Goal: Information Seeking & Learning: Learn about a topic

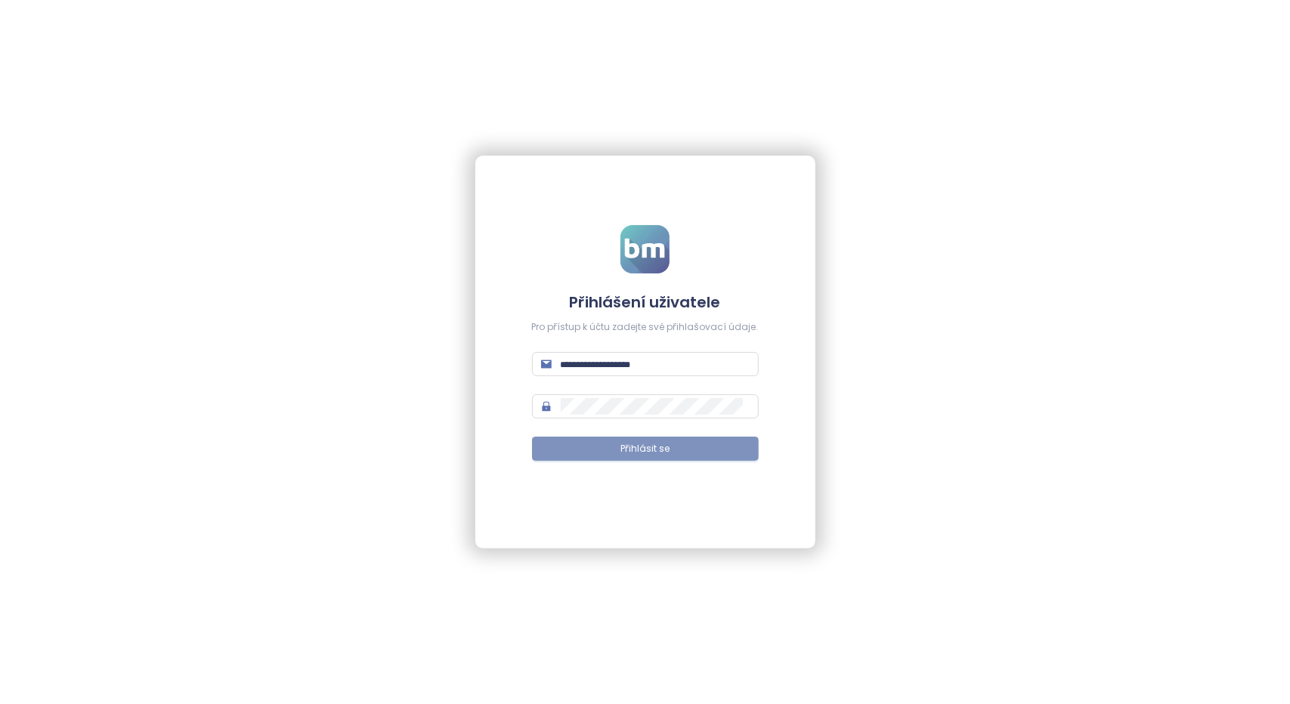
type input "**********"
click at [642, 450] on span "Přihlásit se" at bounding box center [644, 449] width 49 height 14
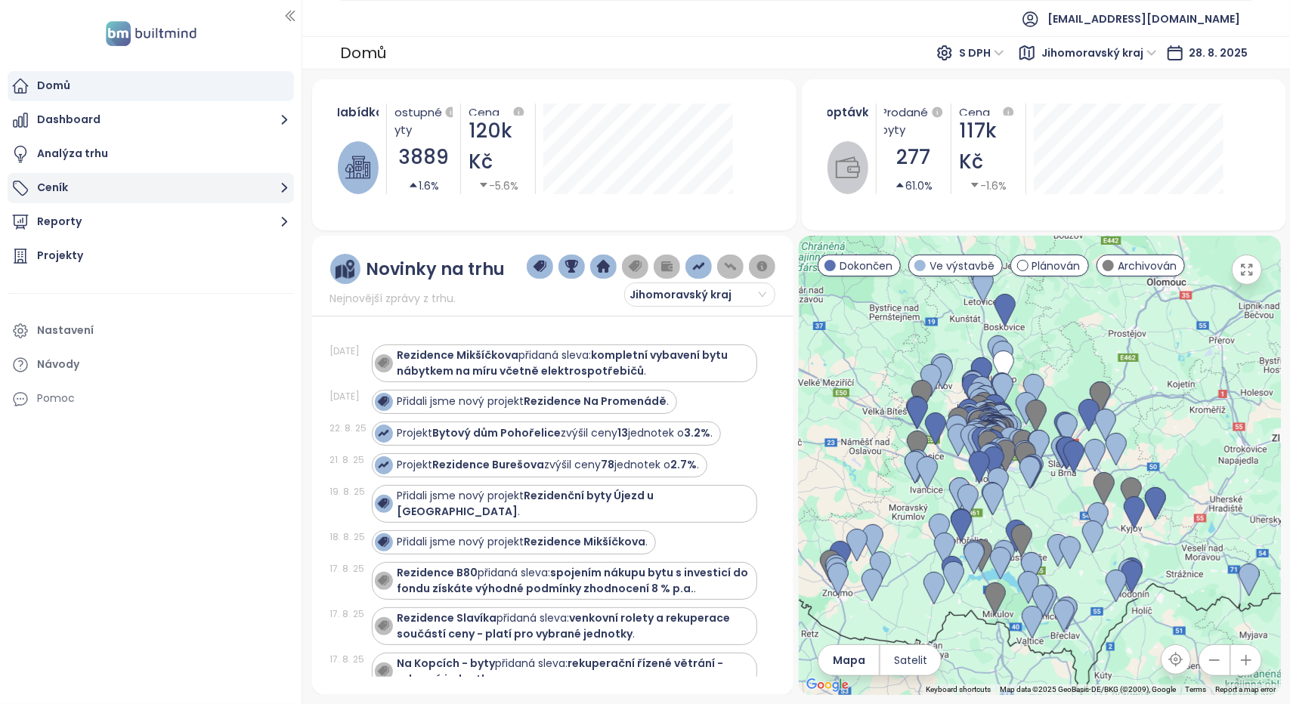
click at [163, 184] on button "Ceník" at bounding box center [151, 188] width 286 height 30
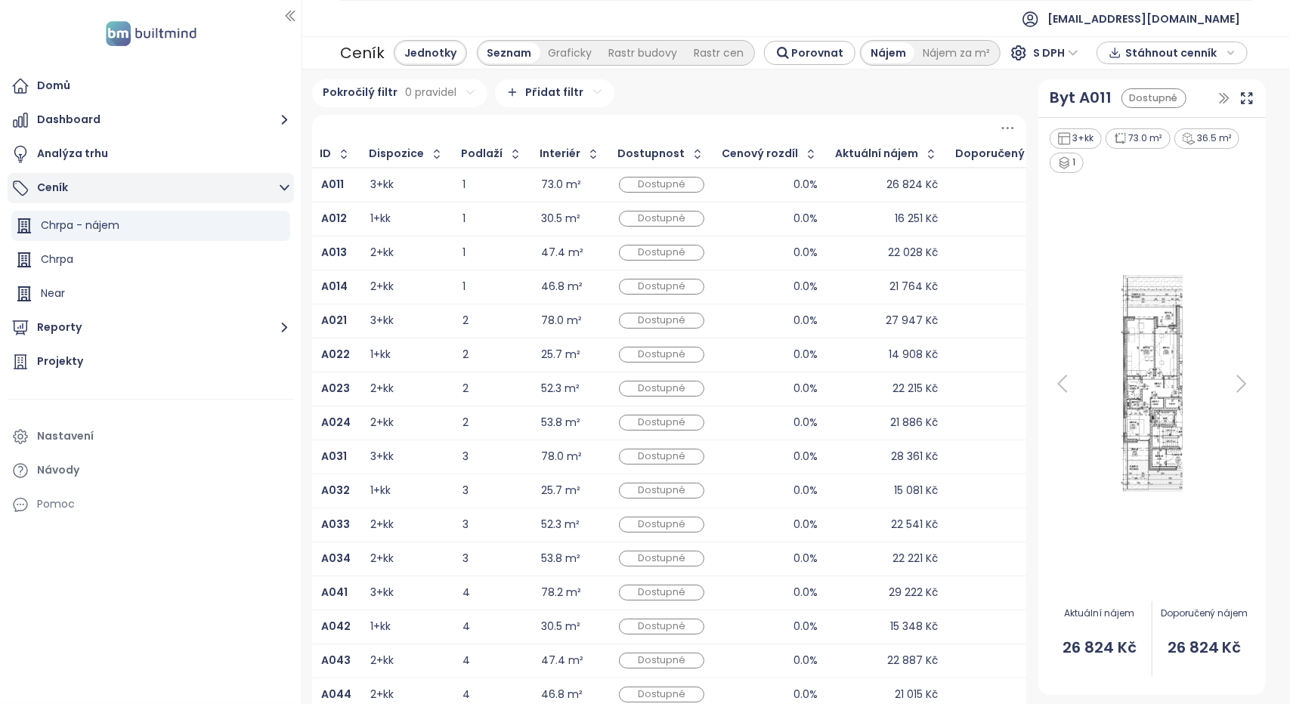
click at [184, 196] on button "Ceník" at bounding box center [151, 188] width 286 height 30
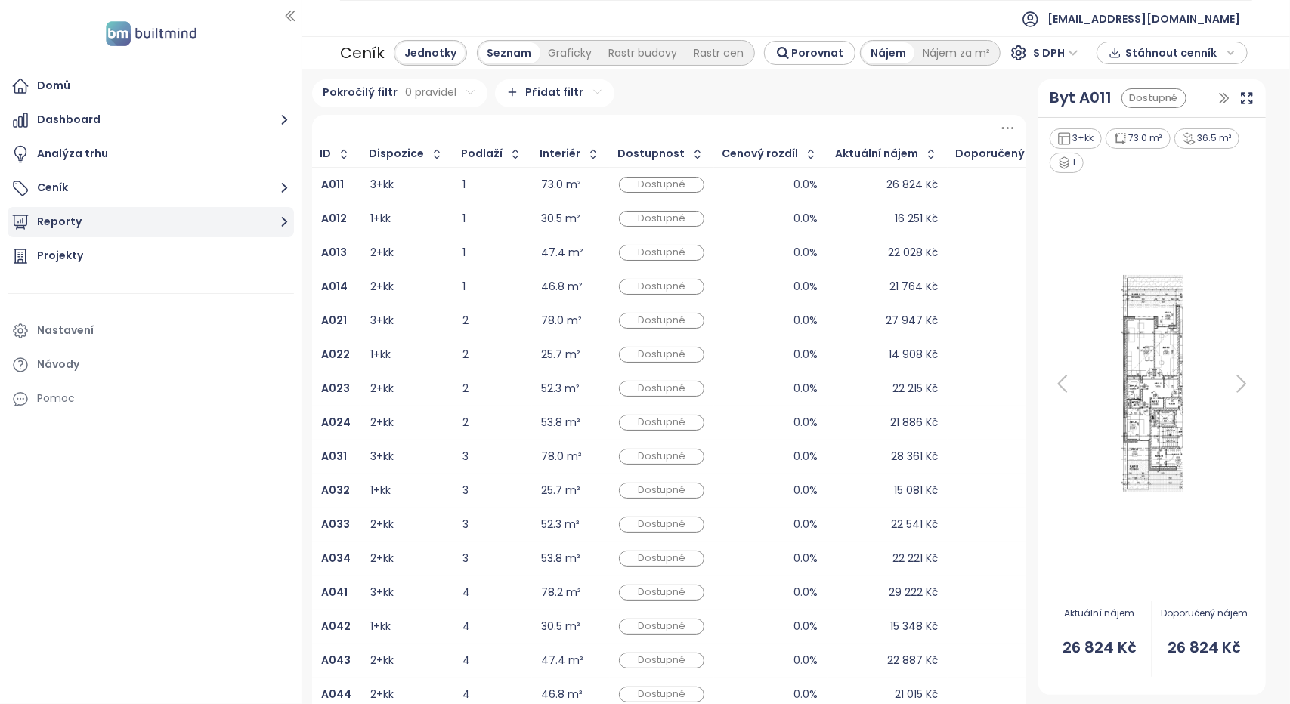
click at [204, 221] on button "Reporty" at bounding box center [151, 222] width 286 height 30
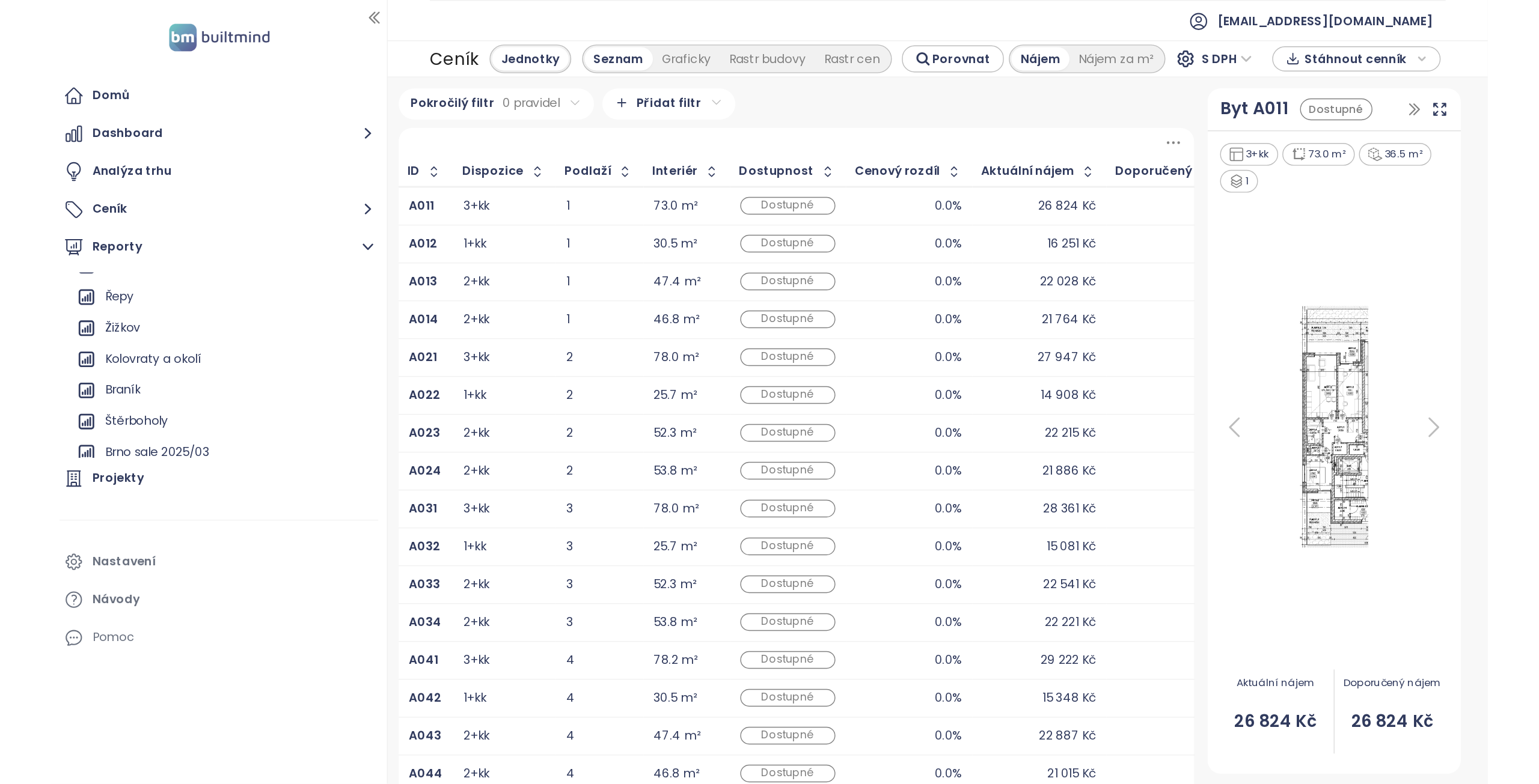
scroll to position [1355, 0]
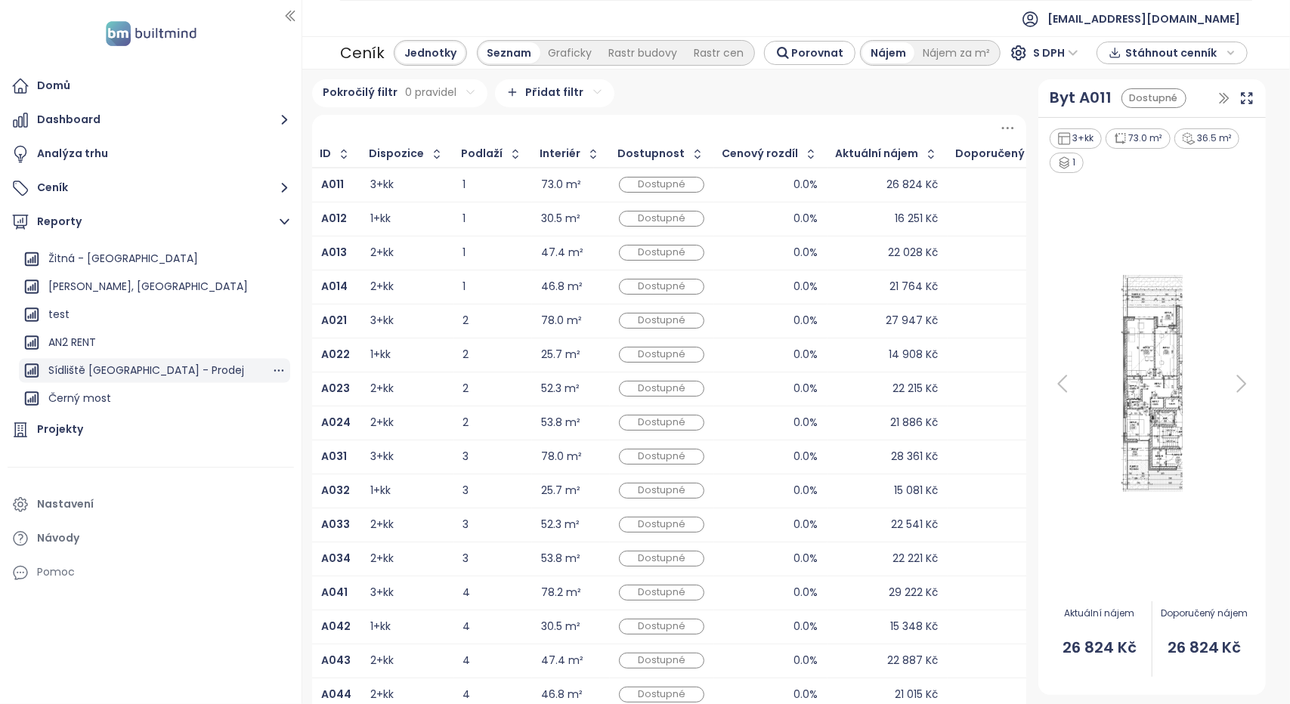
click at [124, 374] on div "Sídliště [GEOGRAPHIC_DATA] - Prodej" at bounding box center [146, 370] width 196 height 19
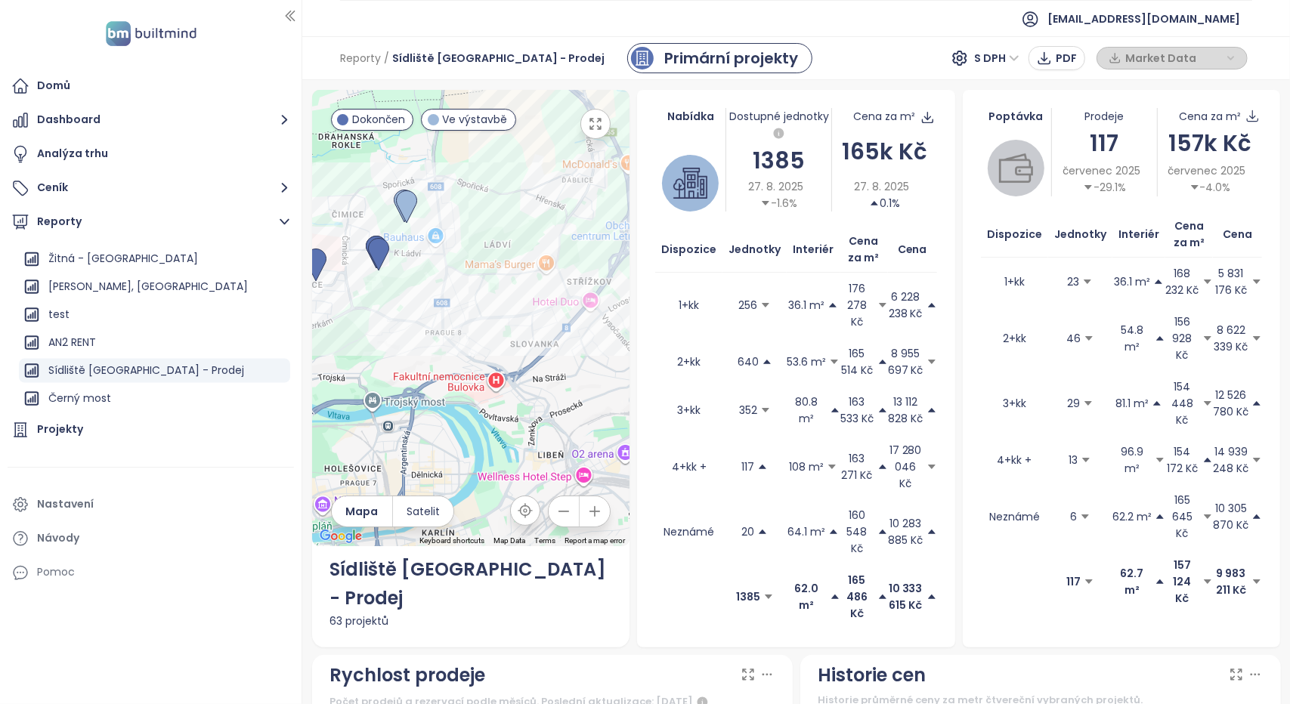
drag, startPoint x: 498, startPoint y: 314, endPoint x: 393, endPoint y: 352, distance: 111.9
click at [393, 352] on div at bounding box center [471, 318] width 318 height 457
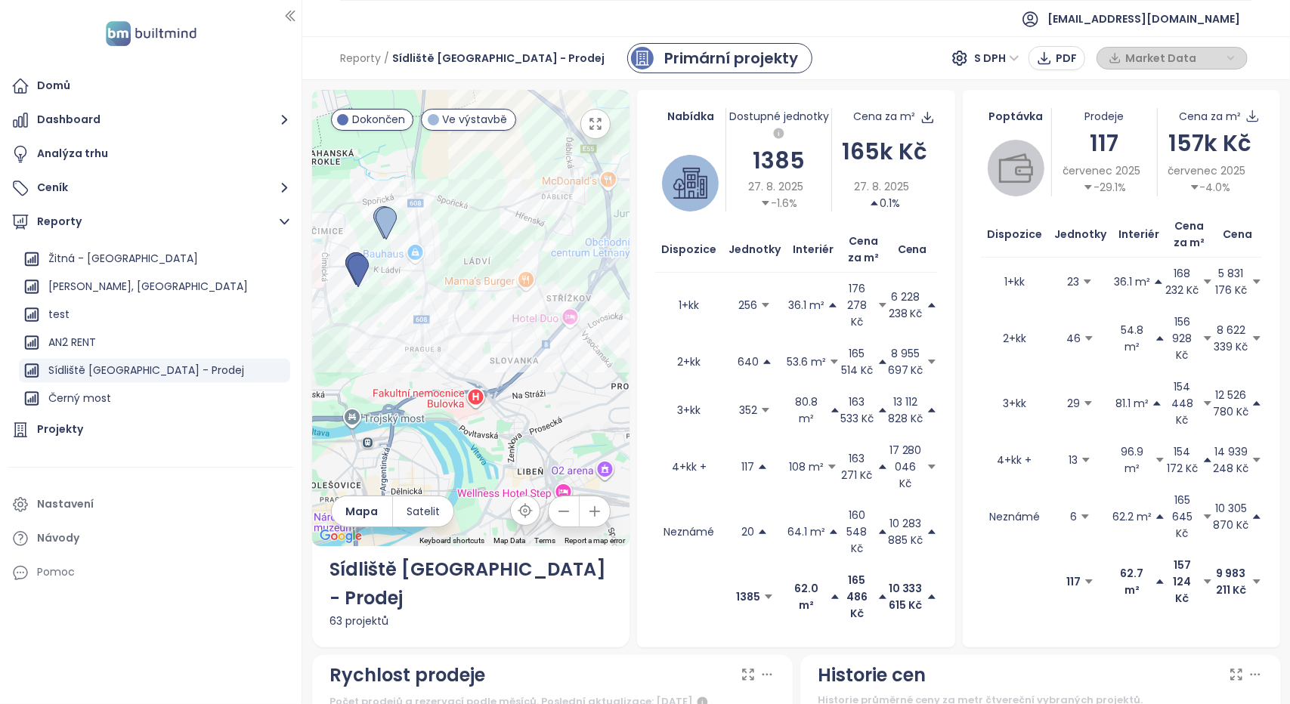
drag, startPoint x: 511, startPoint y: 321, endPoint x: 447, endPoint y: 350, distance: 69.7
click at [447, 350] on div at bounding box center [471, 318] width 318 height 457
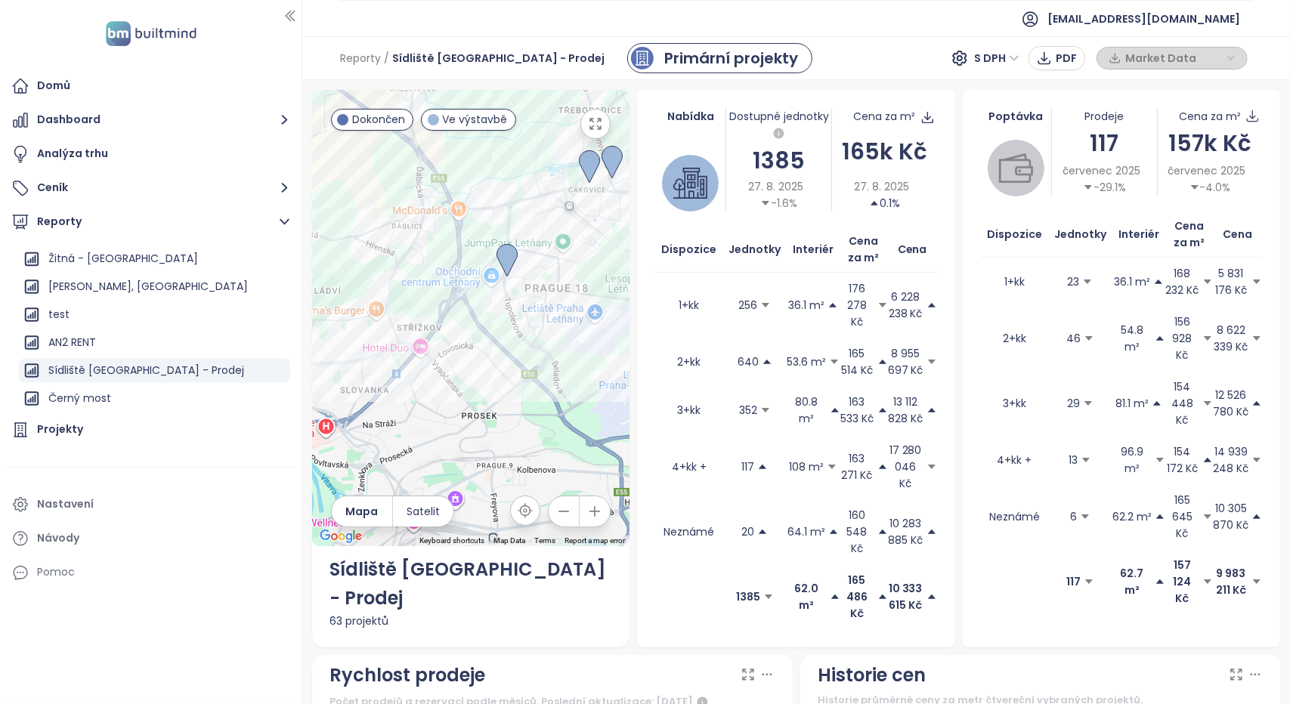
drag, startPoint x: 481, startPoint y: 336, endPoint x: 385, endPoint y: 332, distance: 95.3
click at [385, 332] on div at bounding box center [471, 318] width 318 height 457
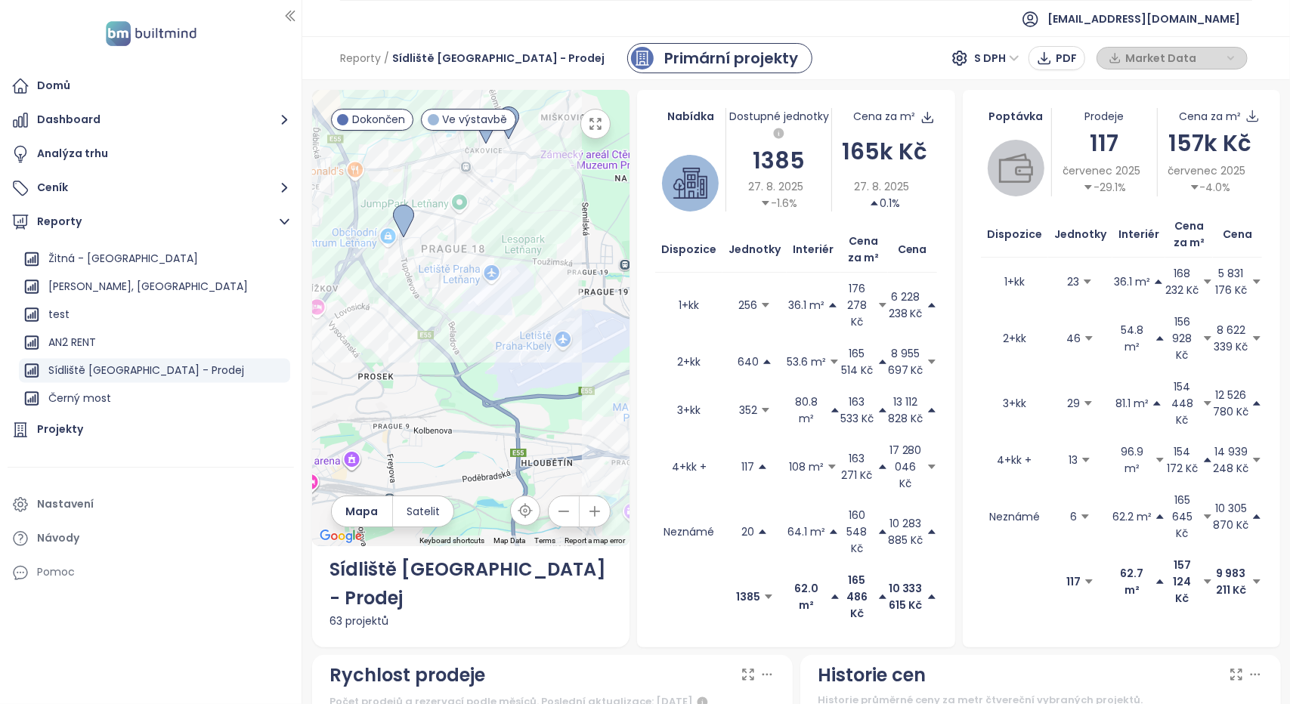
drag, startPoint x: 506, startPoint y: 348, endPoint x: 582, endPoint y: 212, distance: 156.3
click at [543, 234] on div at bounding box center [471, 318] width 318 height 457
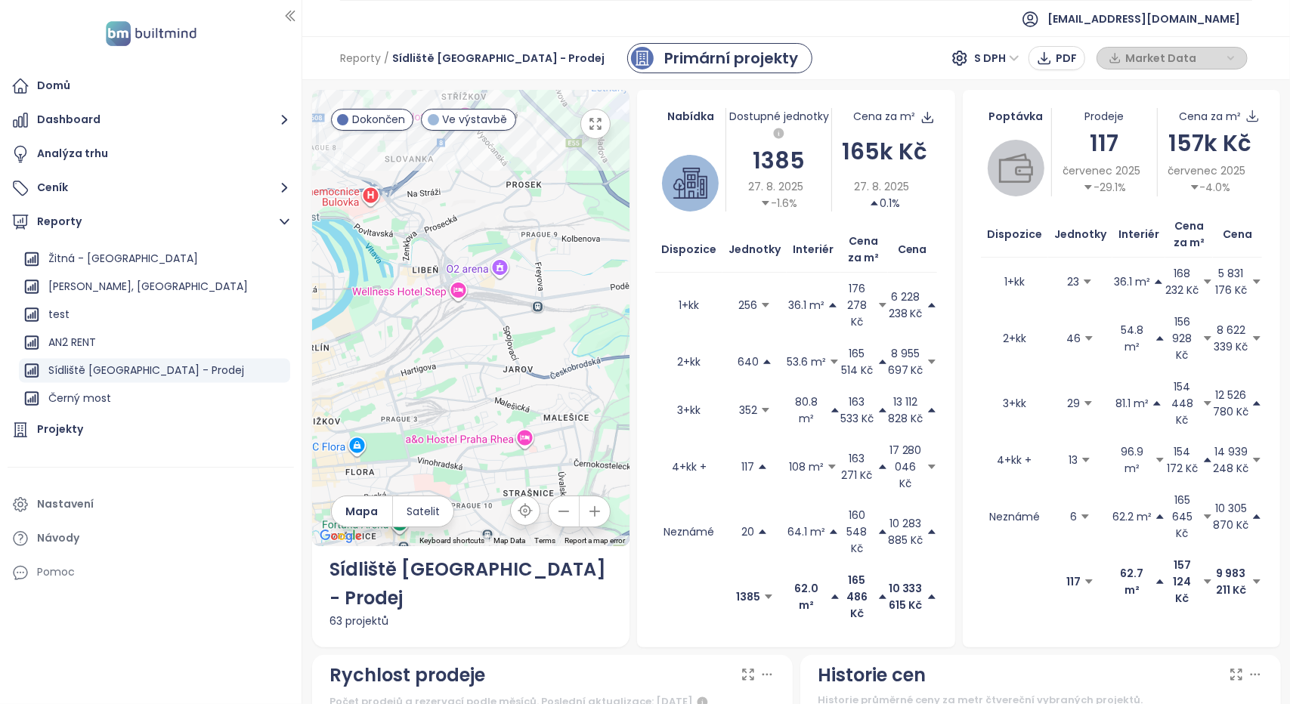
drag, startPoint x: 453, startPoint y: 312, endPoint x: 547, endPoint y: 238, distance: 120.0
click at [523, 244] on div at bounding box center [471, 318] width 318 height 457
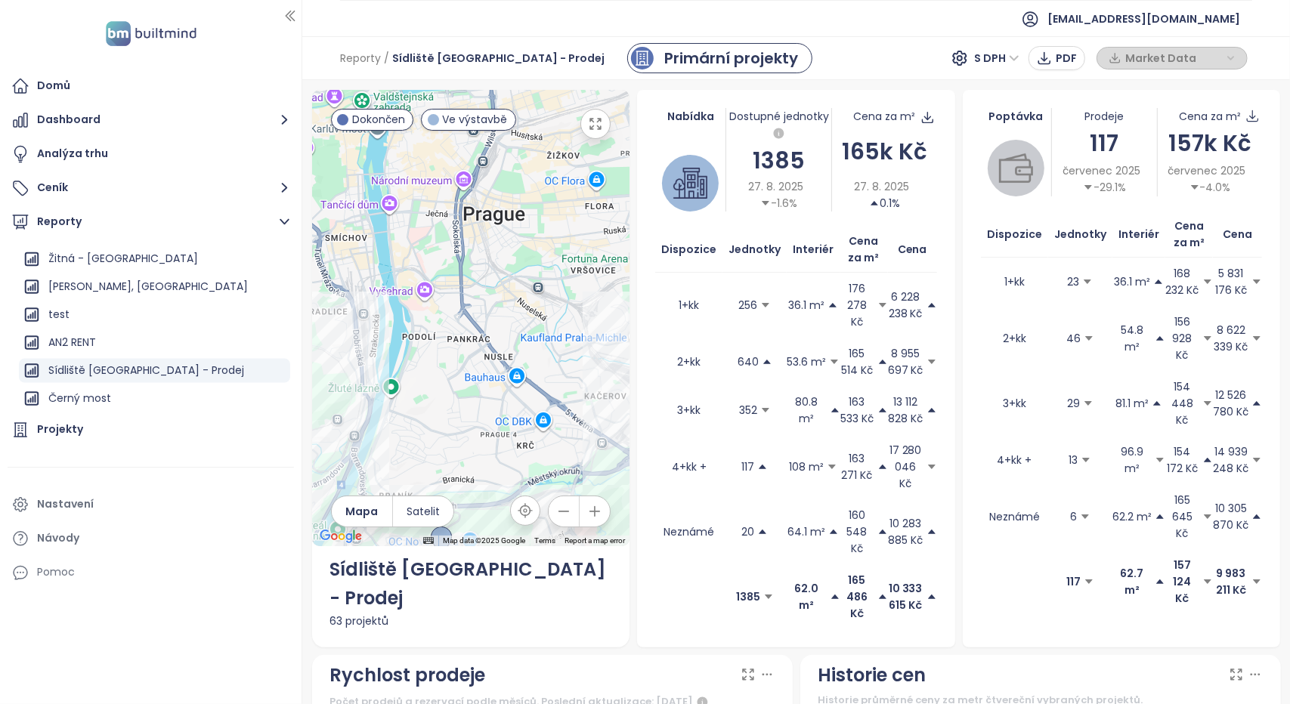
drag, startPoint x: 432, startPoint y: 332, endPoint x: 532, endPoint y: 227, distance: 145.4
click at [528, 230] on div at bounding box center [471, 318] width 318 height 457
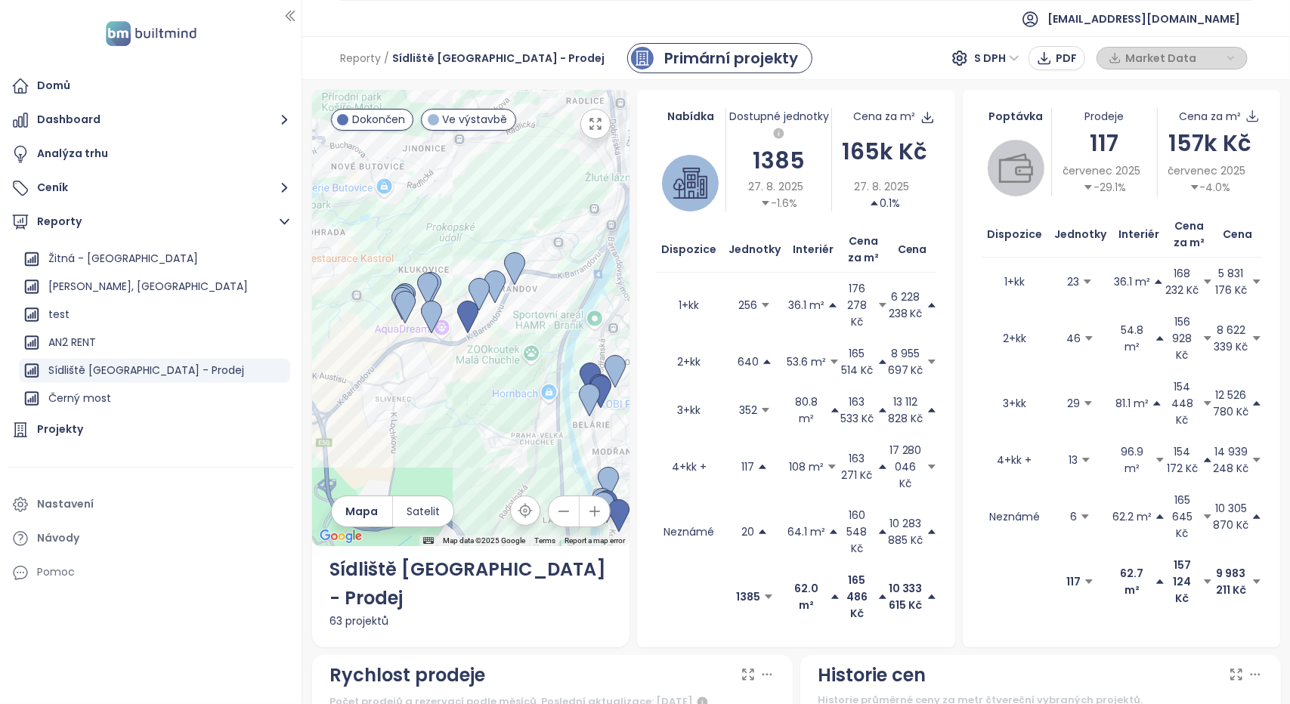
drag, startPoint x: 418, startPoint y: 348, endPoint x: 429, endPoint y: 397, distance: 50.4
click at [428, 400] on div at bounding box center [471, 318] width 318 height 457
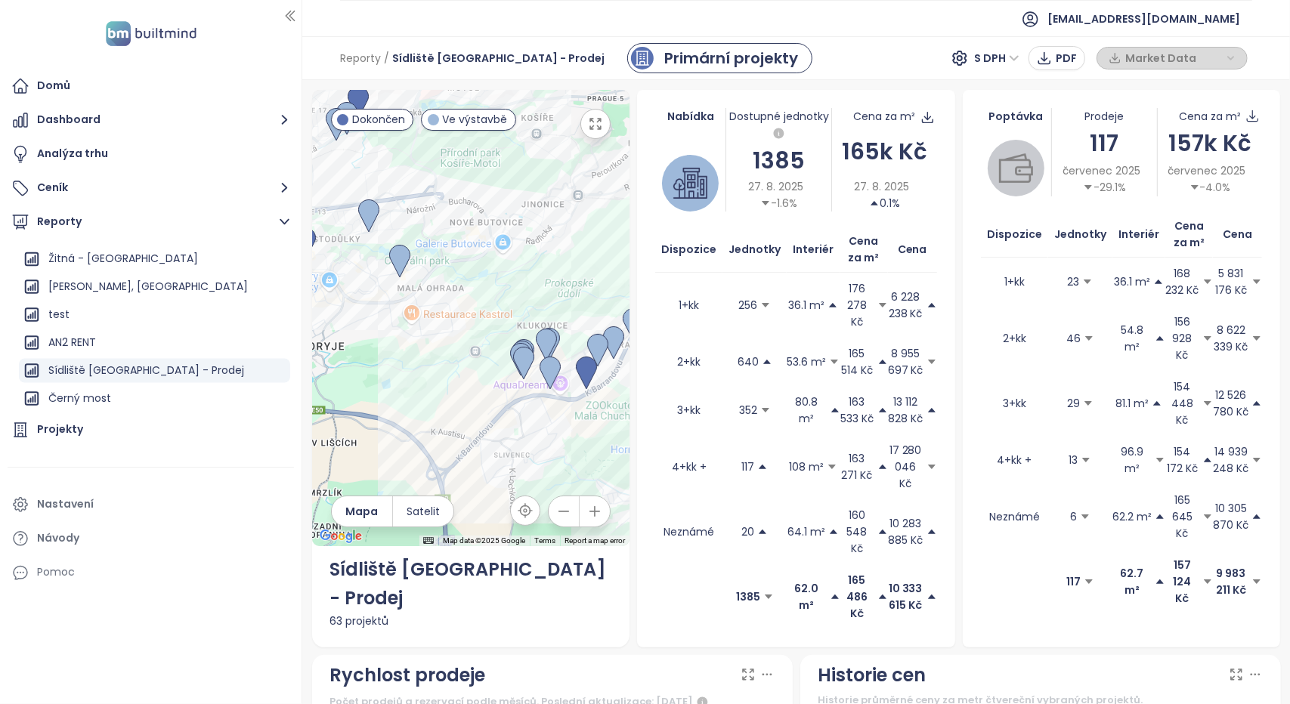
drag, startPoint x: 388, startPoint y: 233, endPoint x: 500, endPoint y: 315, distance: 139.5
click at [500, 314] on div at bounding box center [471, 318] width 318 height 457
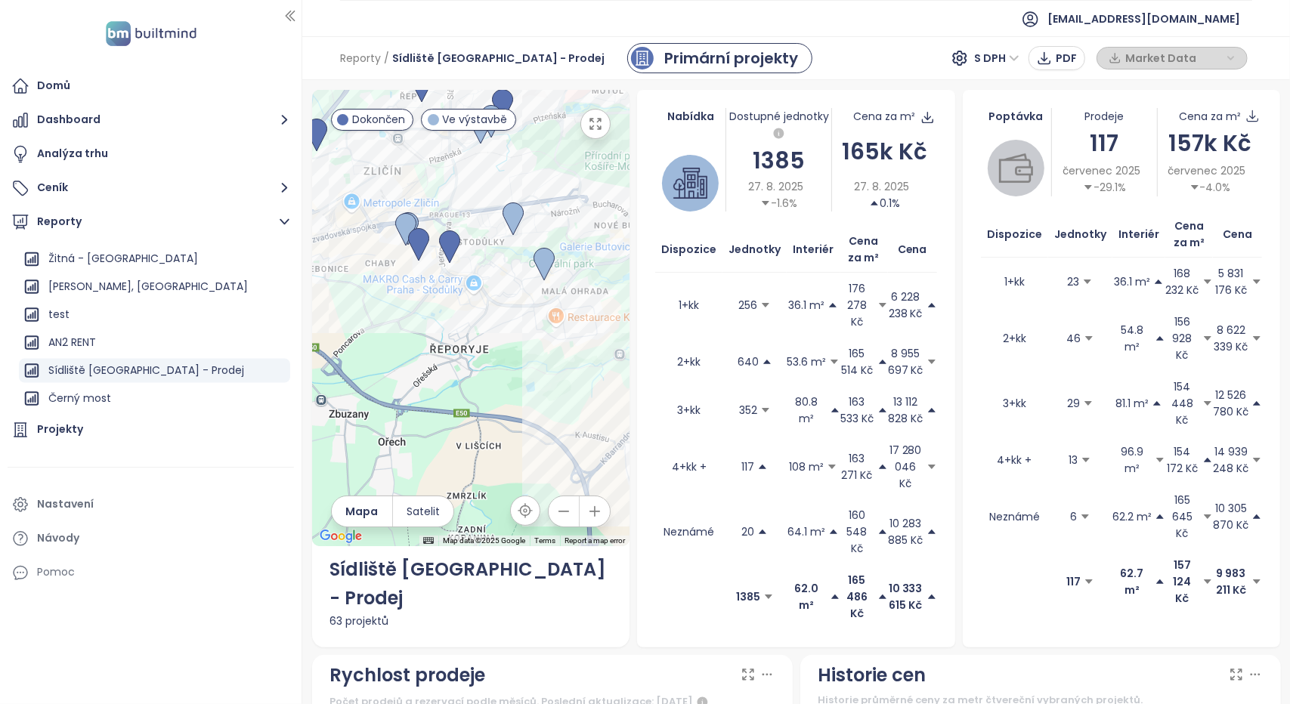
drag, startPoint x: 453, startPoint y: 338, endPoint x: 598, endPoint y: 338, distance: 145.1
click at [598, 338] on div at bounding box center [471, 318] width 318 height 457
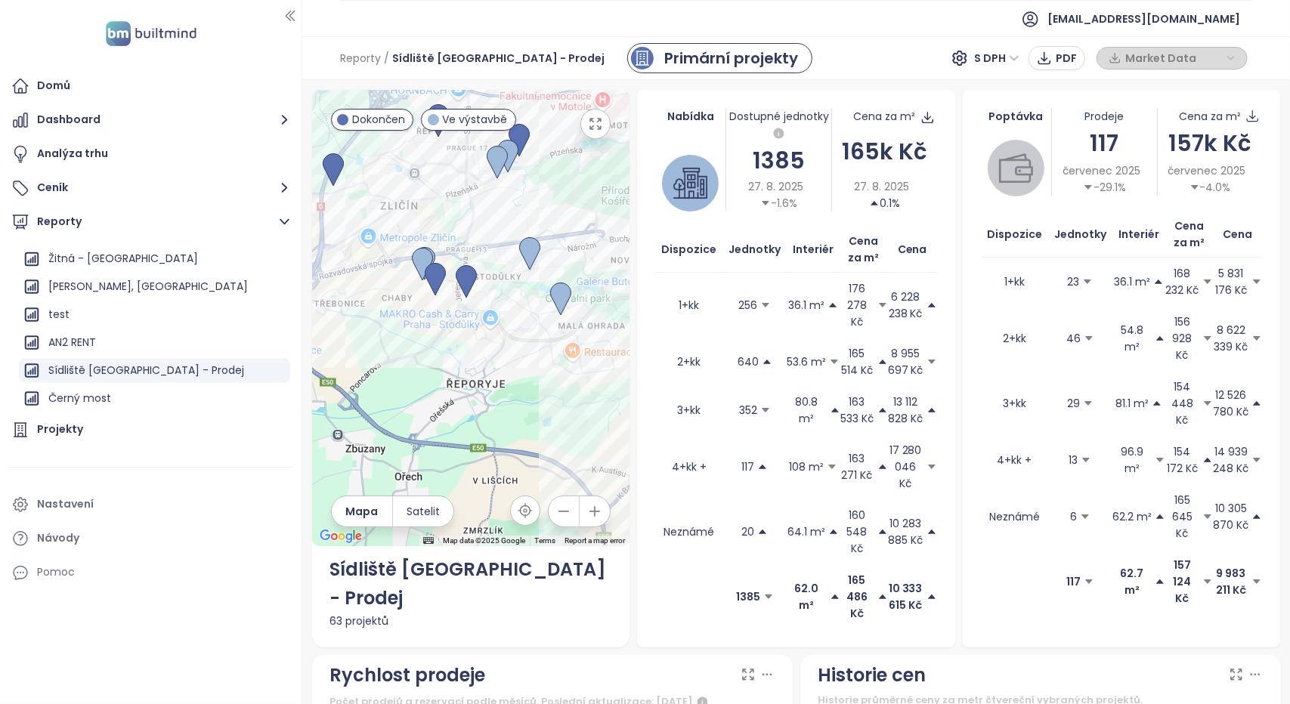
drag, startPoint x: 490, startPoint y: 344, endPoint x: 507, endPoint y: 382, distance: 41.6
click at [507, 382] on div at bounding box center [471, 318] width 318 height 457
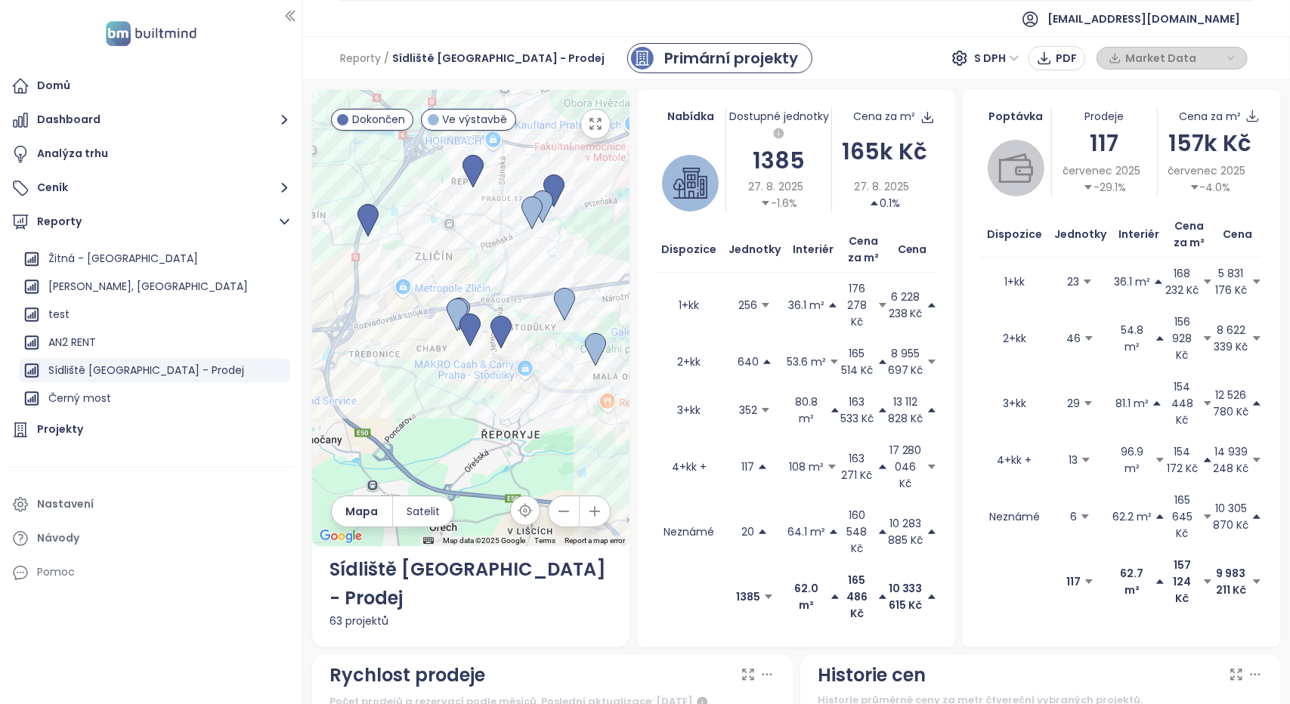
drag, startPoint x: 379, startPoint y: 339, endPoint x: 420, endPoint y: 395, distance: 69.2
click at [420, 395] on div at bounding box center [471, 318] width 318 height 457
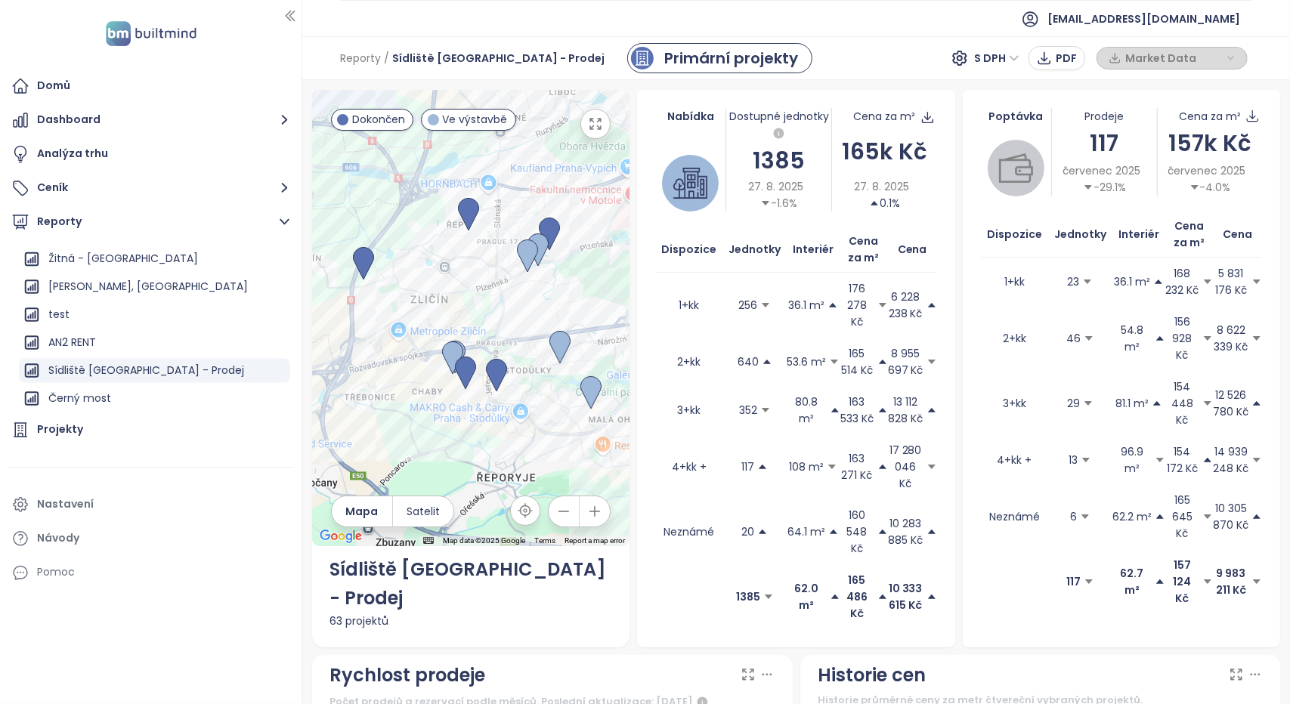
drag, startPoint x: 546, startPoint y: 242, endPoint x: 440, endPoint y: 296, distance: 118.6
click at [440, 296] on div at bounding box center [471, 318] width 318 height 457
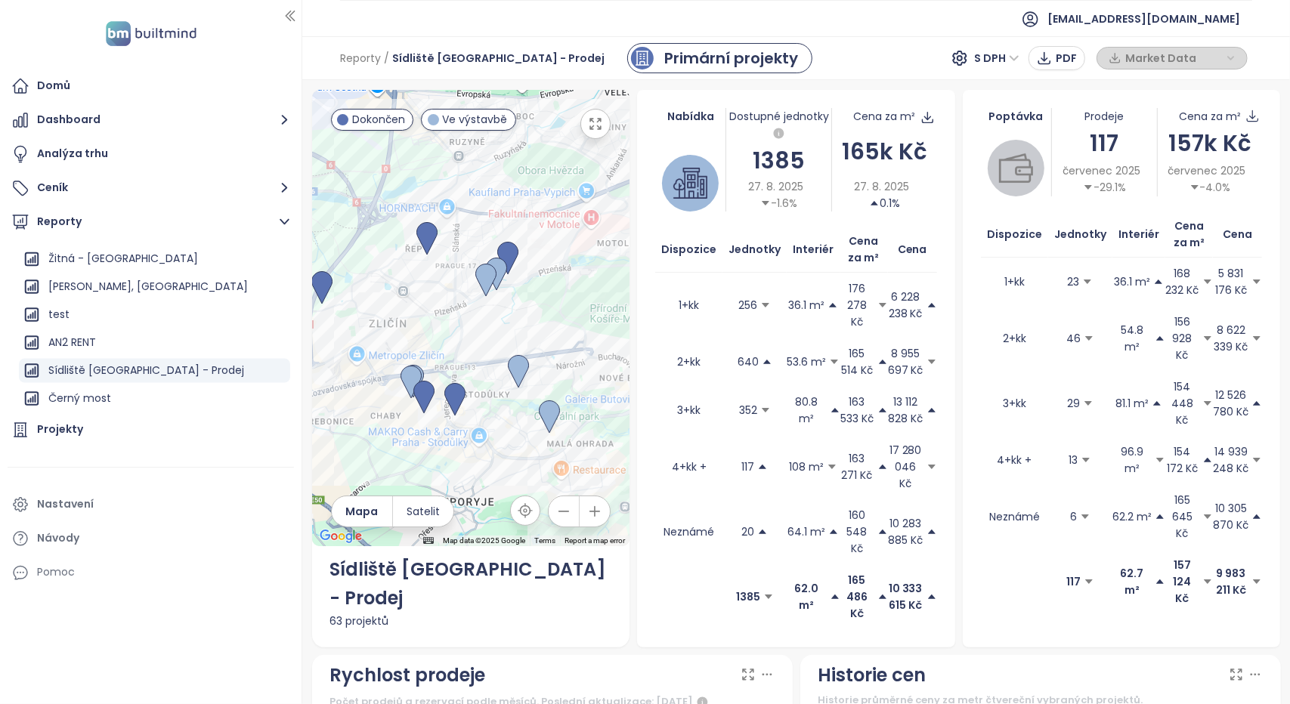
drag, startPoint x: 510, startPoint y: 339, endPoint x: 473, endPoint y: 227, distance: 117.8
click at [473, 227] on div at bounding box center [471, 318] width 318 height 457
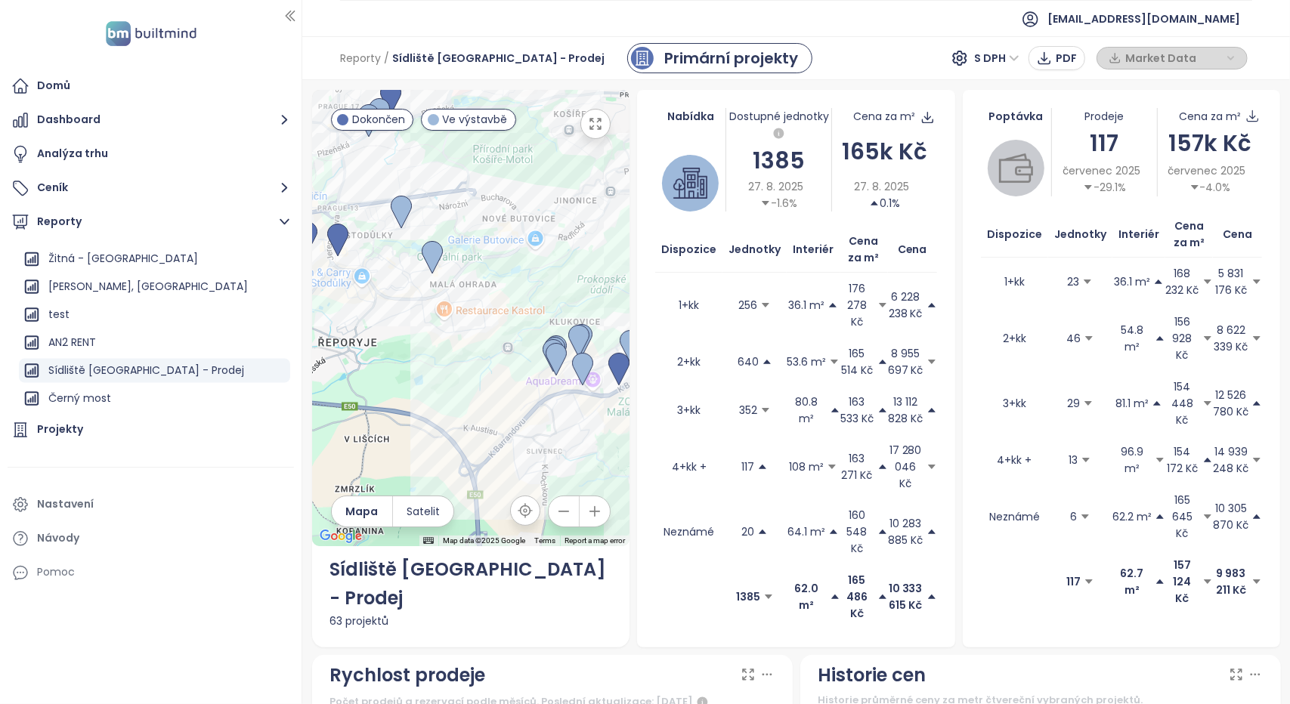
drag, startPoint x: 445, startPoint y: 359, endPoint x: 376, endPoint y: 311, distance: 84.7
click at [376, 312] on div at bounding box center [471, 318] width 318 height 457
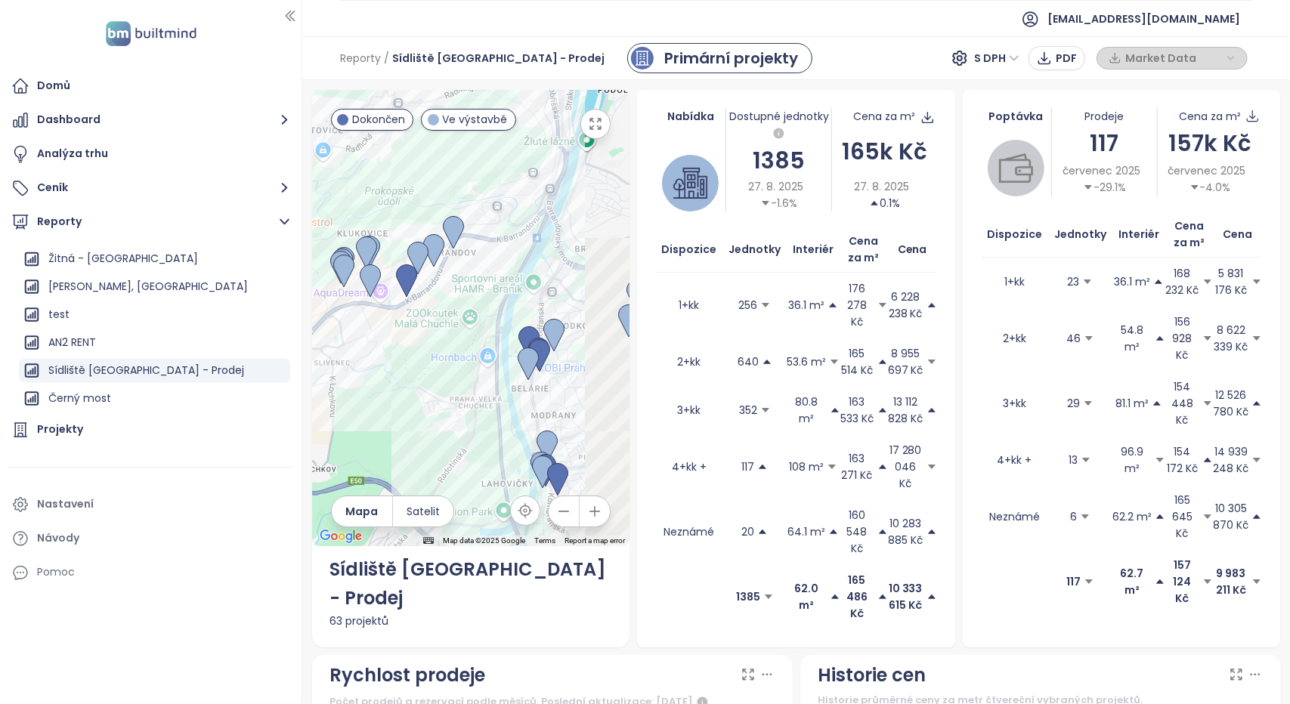
drag, startPoint x: 487, startPoint y: 388, endPoint x: 379, endPoint y: 371, distance: 108.6
click at [380, 374] on div at bounding box center [471, 318] width 318 height 457
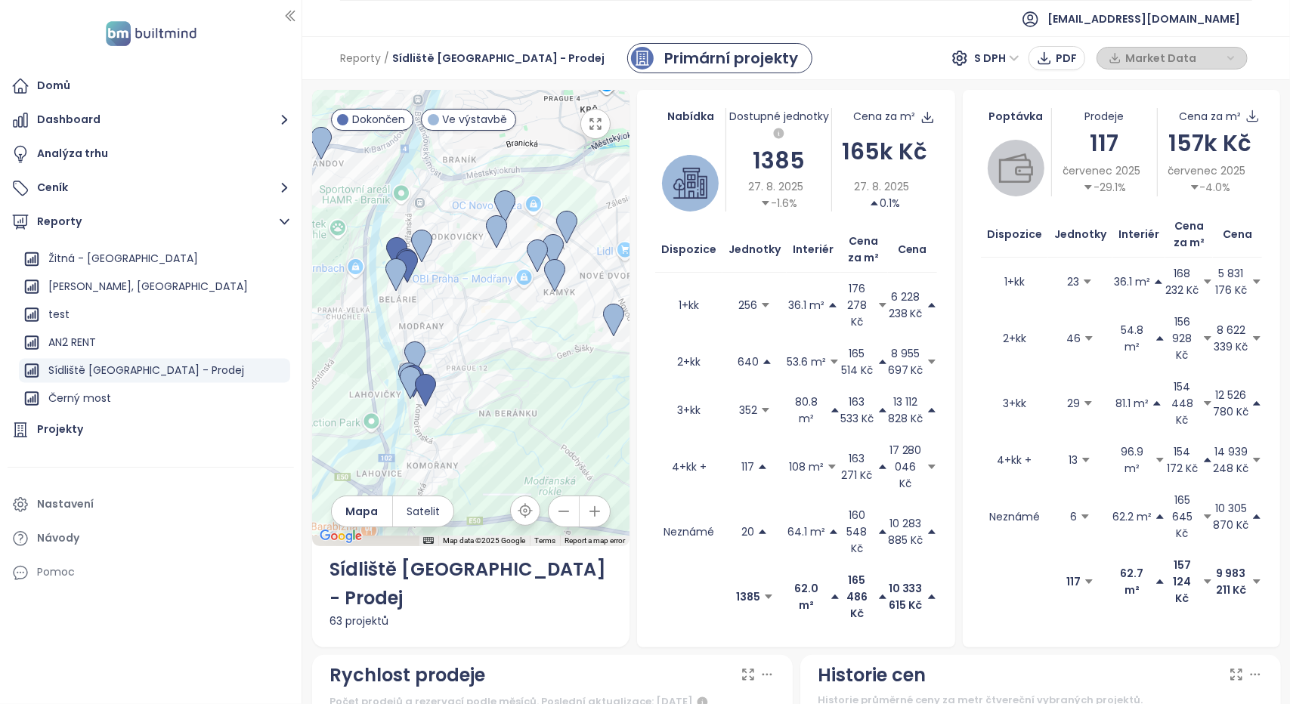
drag, startPoint x: 432, startPoint y: 397, endPoint x: 321, endPoint y: 262, distance: 174.5
click at [321, 265] on div at bounding box center [471, 318] width 318 height 457
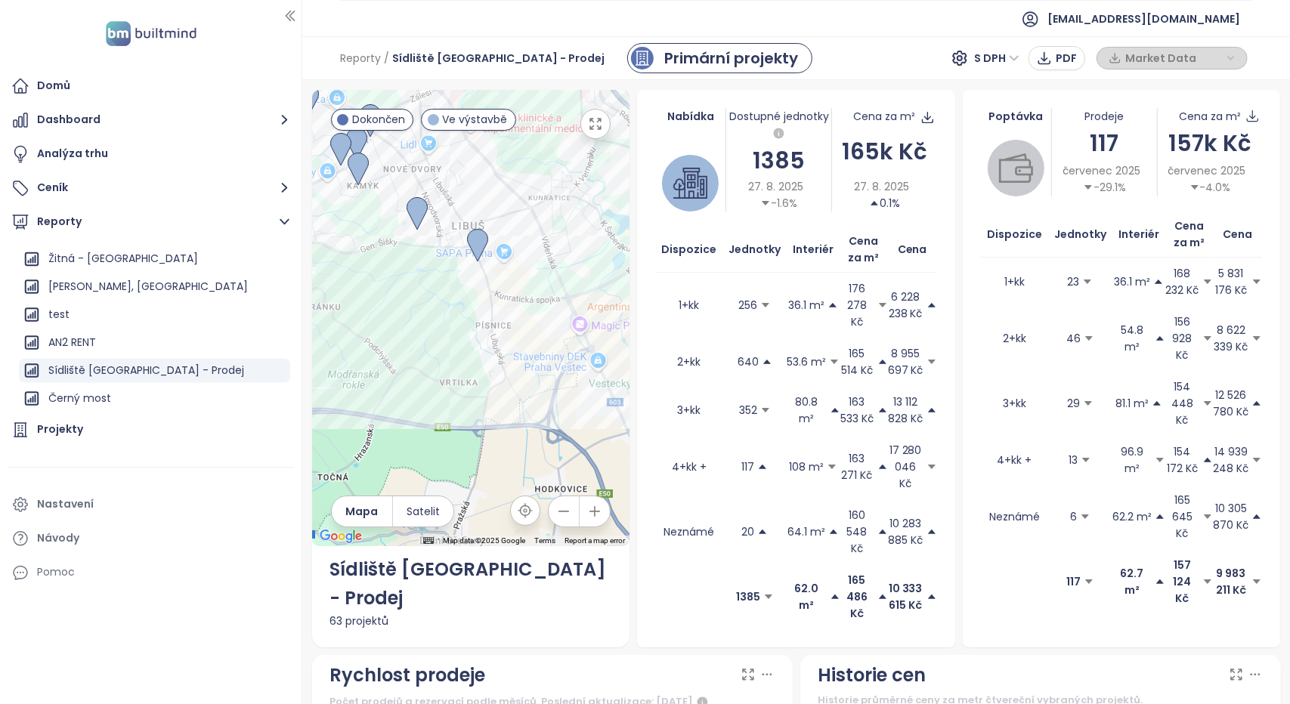
drag, startPoint x: 527, startPoint y: 424, endPoint x: 380, endPoint y: 422, distance: 146.6
click at [380, 422] on div at bounding box center [471, 318] width 318 height 457
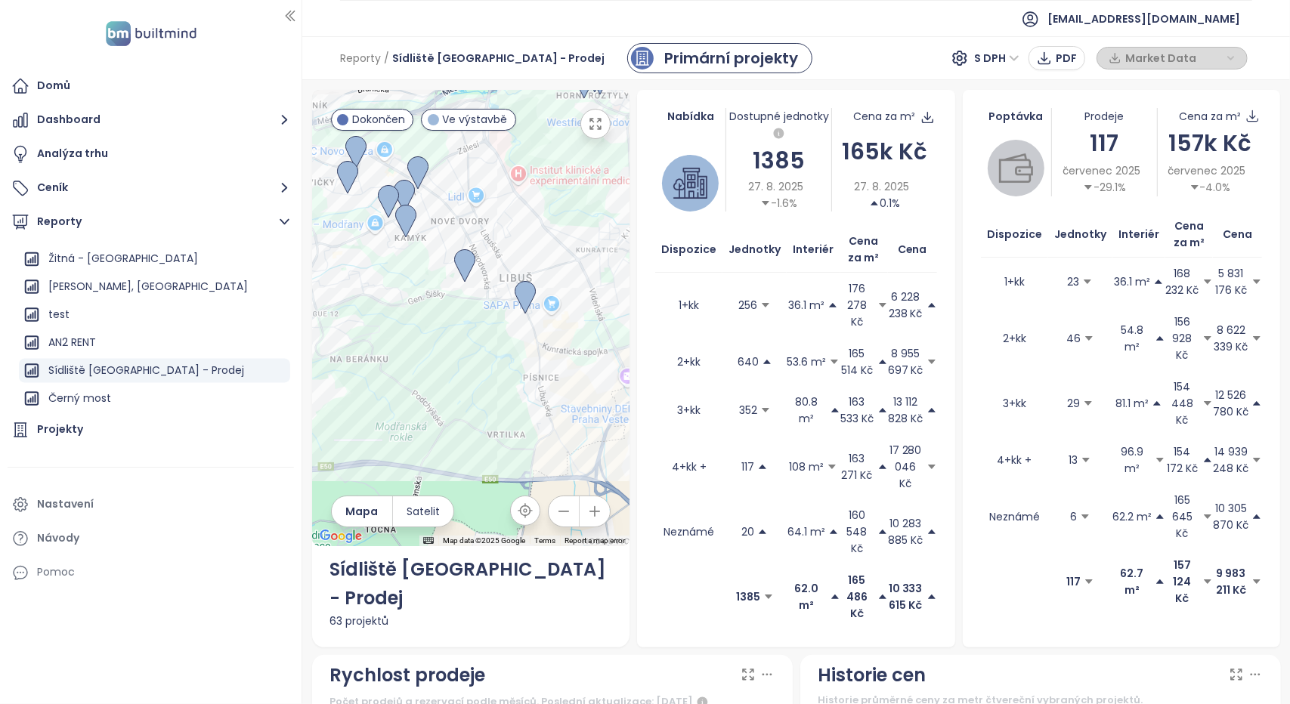
drag, startPoint x: 408, startPoint y: 418, endPoint x: 460, endPoint y: 466, distance: 70.6
click at [459, 466] on div at bounding box center [471, 318] width 318 height 457
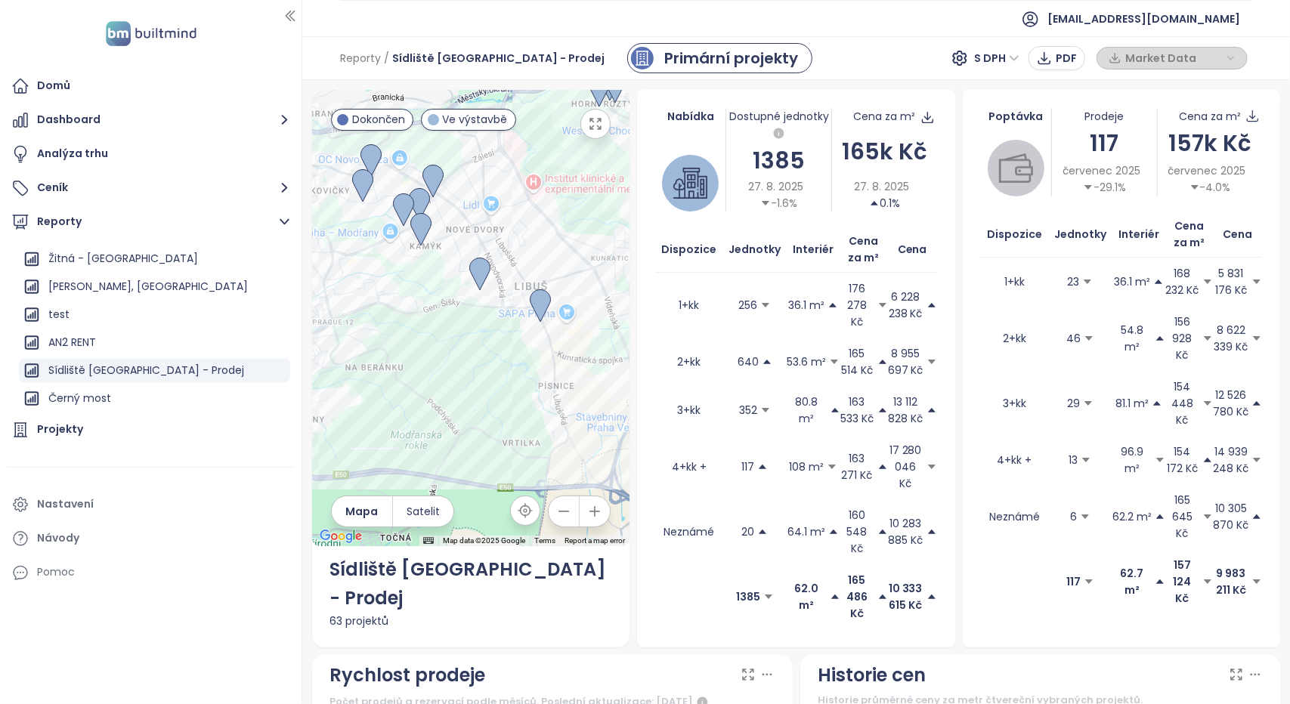
drag, startPoint x: 586, startPoint y: 159, endPoint x: 444, endPoint y: 266, distance: 177.5
click at [449, 265] on div at bounding box center [471, 318] width 318 height 457
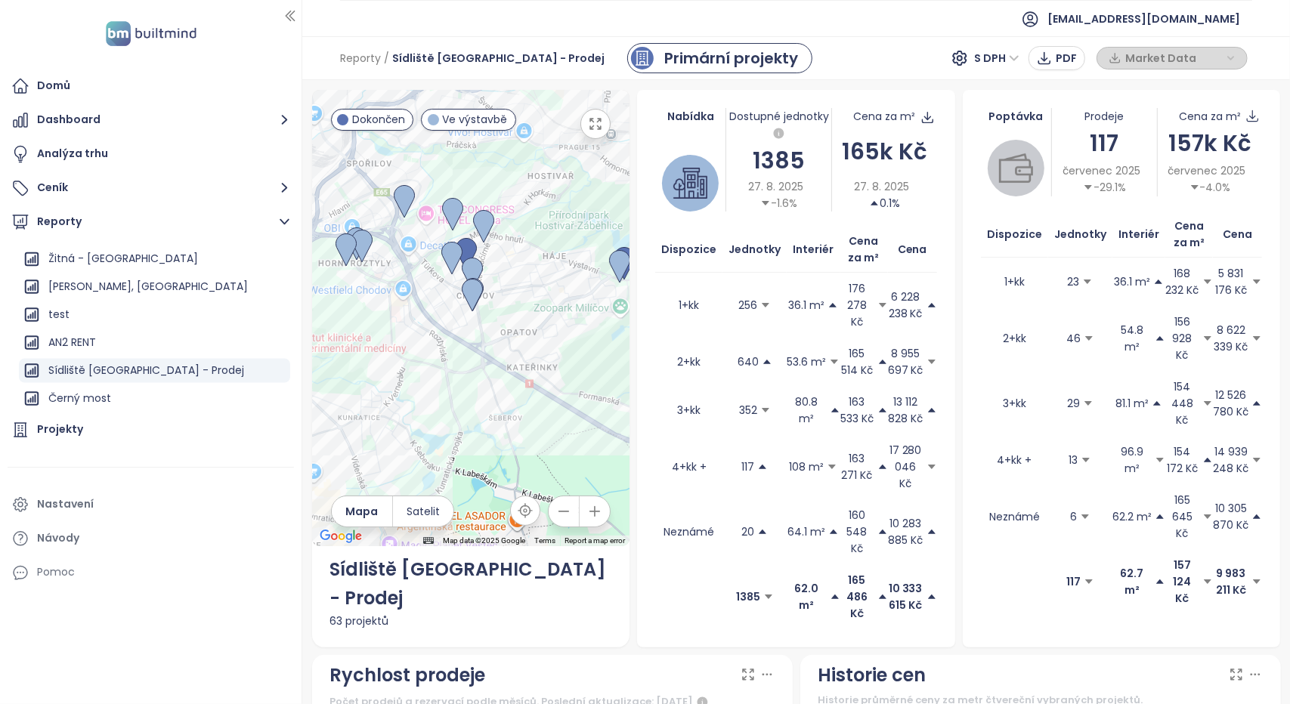
drag, startPoint x: 500, startPoint y: 385, endPoint x: 452, endPoint y: 398, distance: 50.0
click at [452, 398] on div at bounding box center [471, 318] width 318 height 457
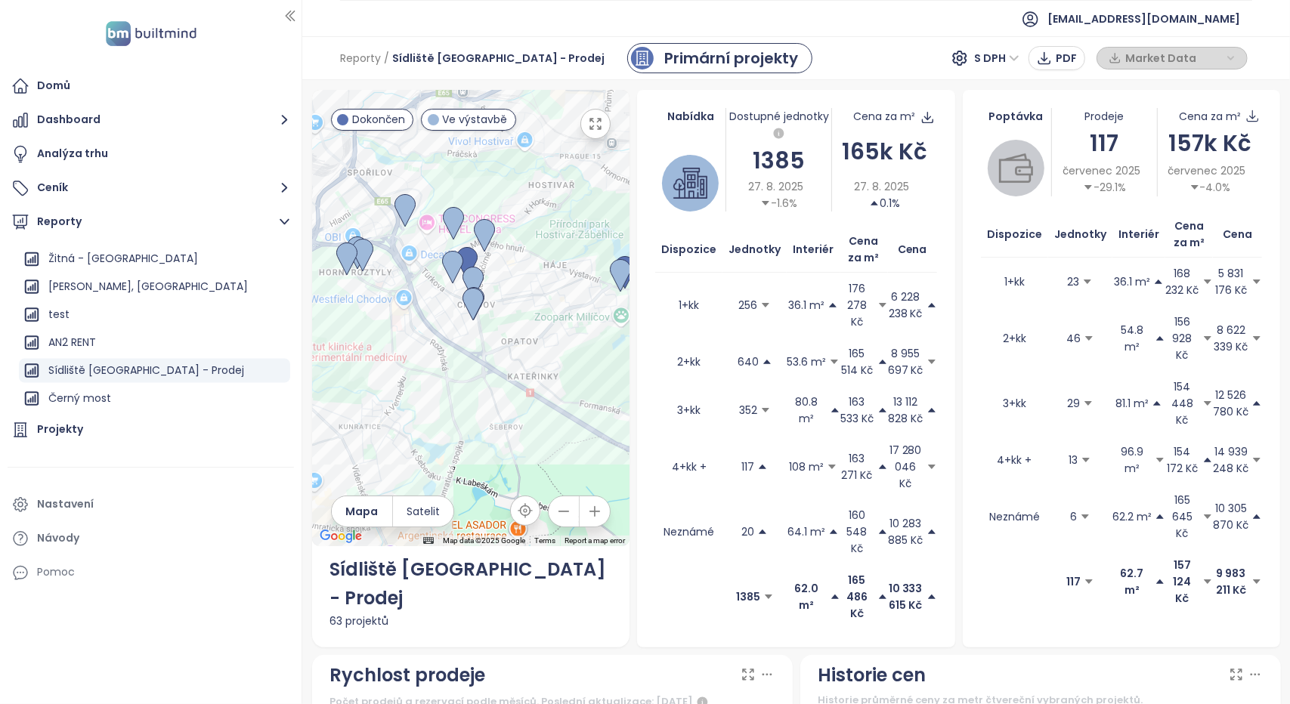
drag, startPoint x: 326, startPoint y: 323, endPoint x: 486, endPoint y: 416, distance: 185.0
click at [486, 416] on div at bounding box center [471, 318] width 318 height 457
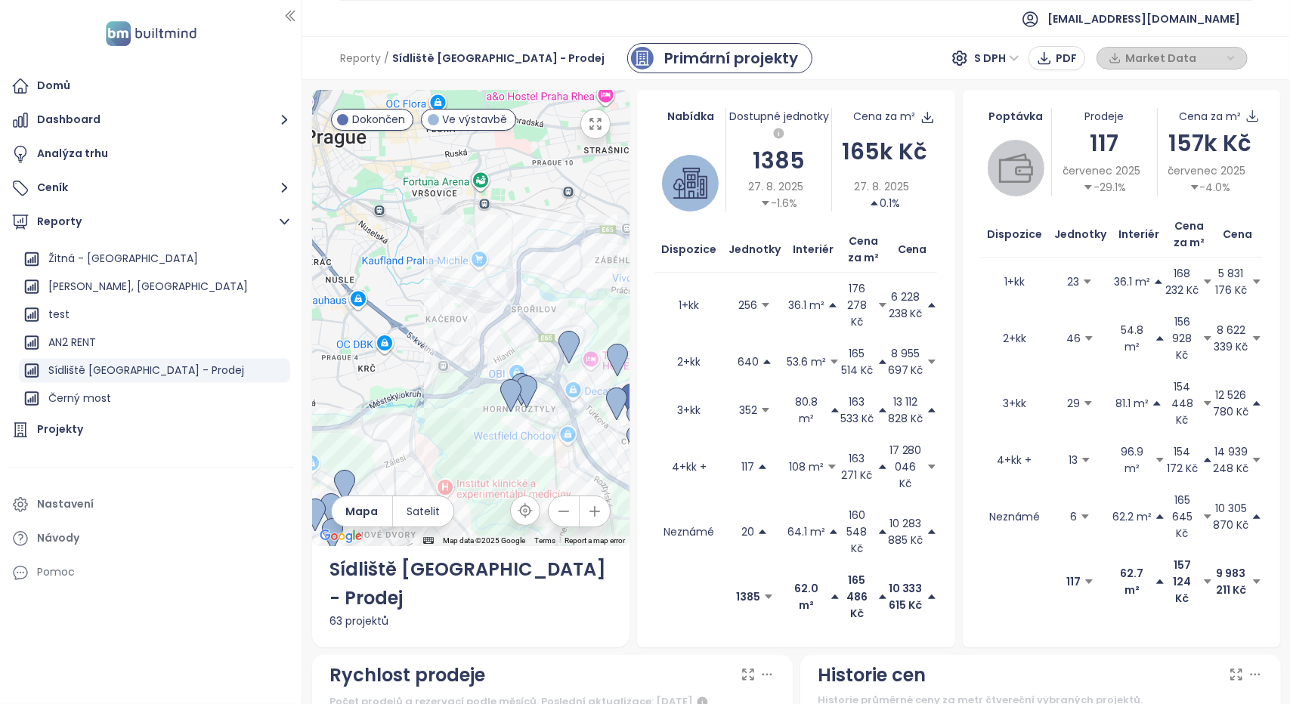
drag, startPoint x: 420, startPoint y: 298, endPoint x: 387, endPoint y: 354, distance: 65.7
click at [387, 354] on div at bounding box center [471, 318] width 318 height 457
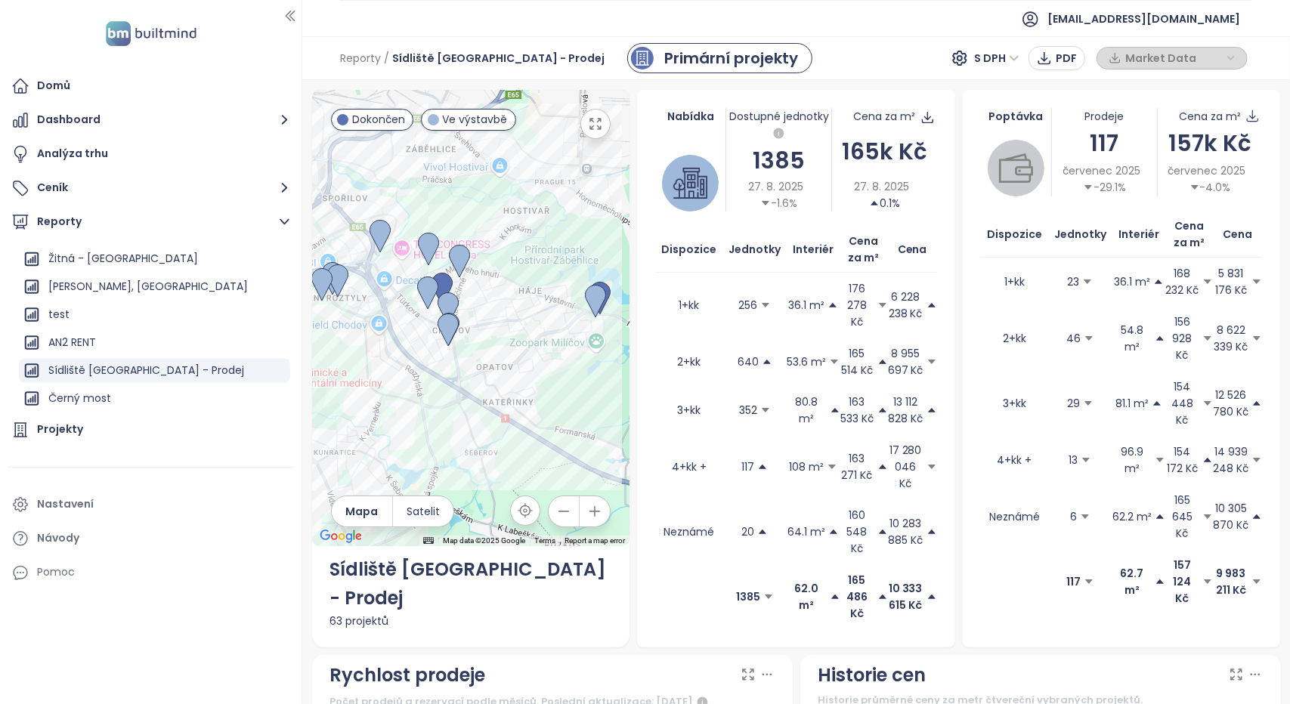
drag, startPoint x: 402, startPoint y: 302, endPoint x: 340, endPoint y: 170, distance: 145.4
click at [340, 170] on div at bounding box center [471, 318] width 318 height 457
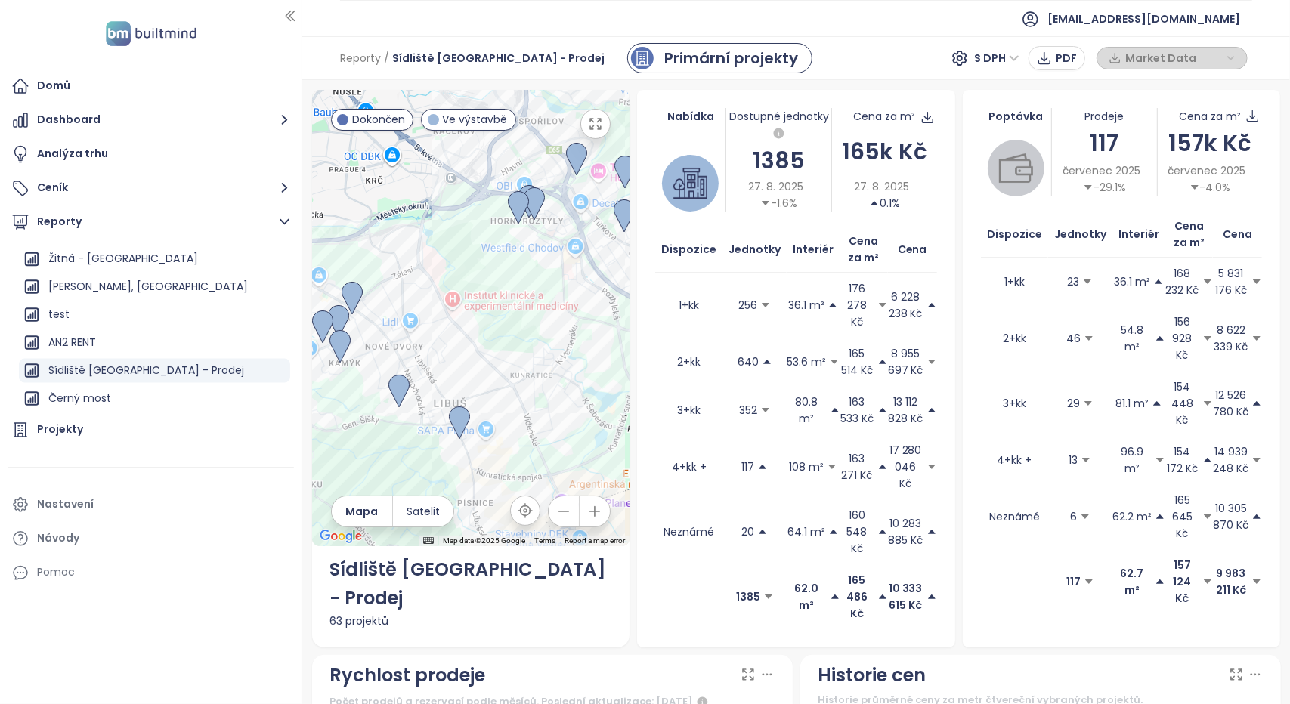
drag, startPoint x: 338, startPoint y: 371, endPoint x: 634, endPoint y: 274, distance: 311.7
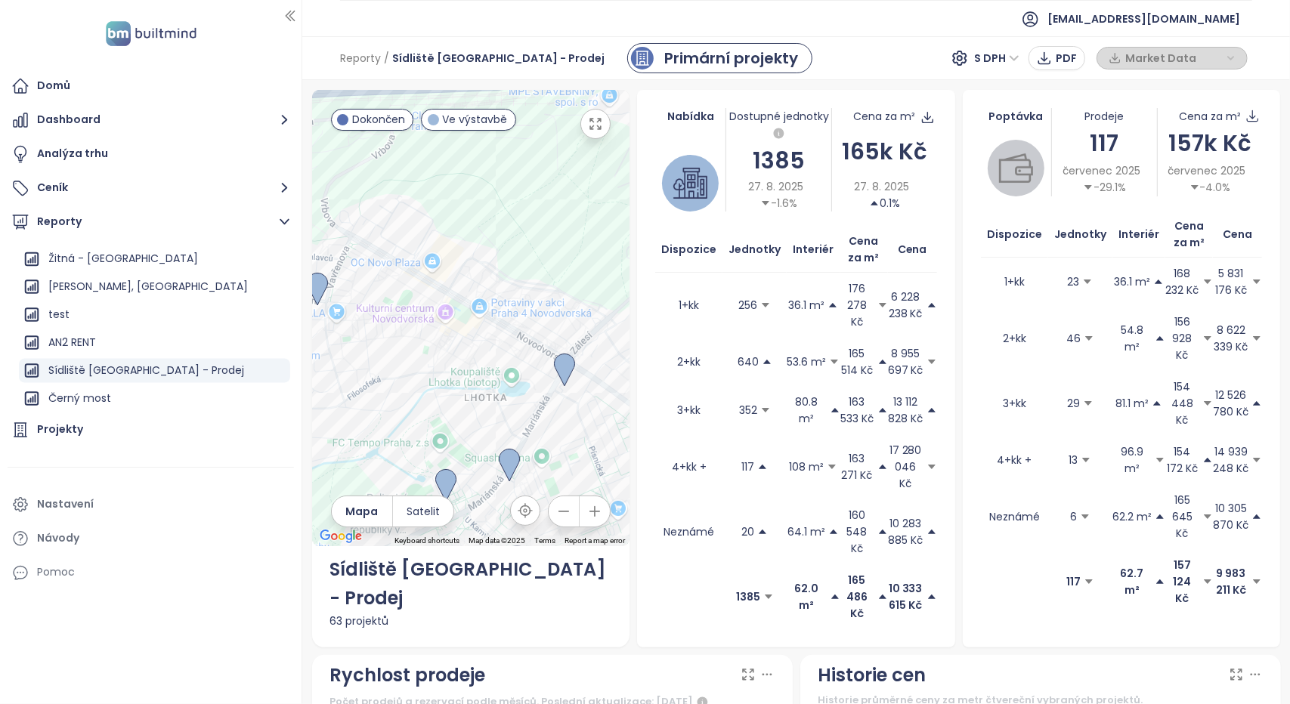
drag, startPoint x: 555, startPoint y: 277, endPoint x: 377, endPoint y: 339, distance: 188.4
click at [377, 339] on div at bounding box center [471, 318] width 318 height 457
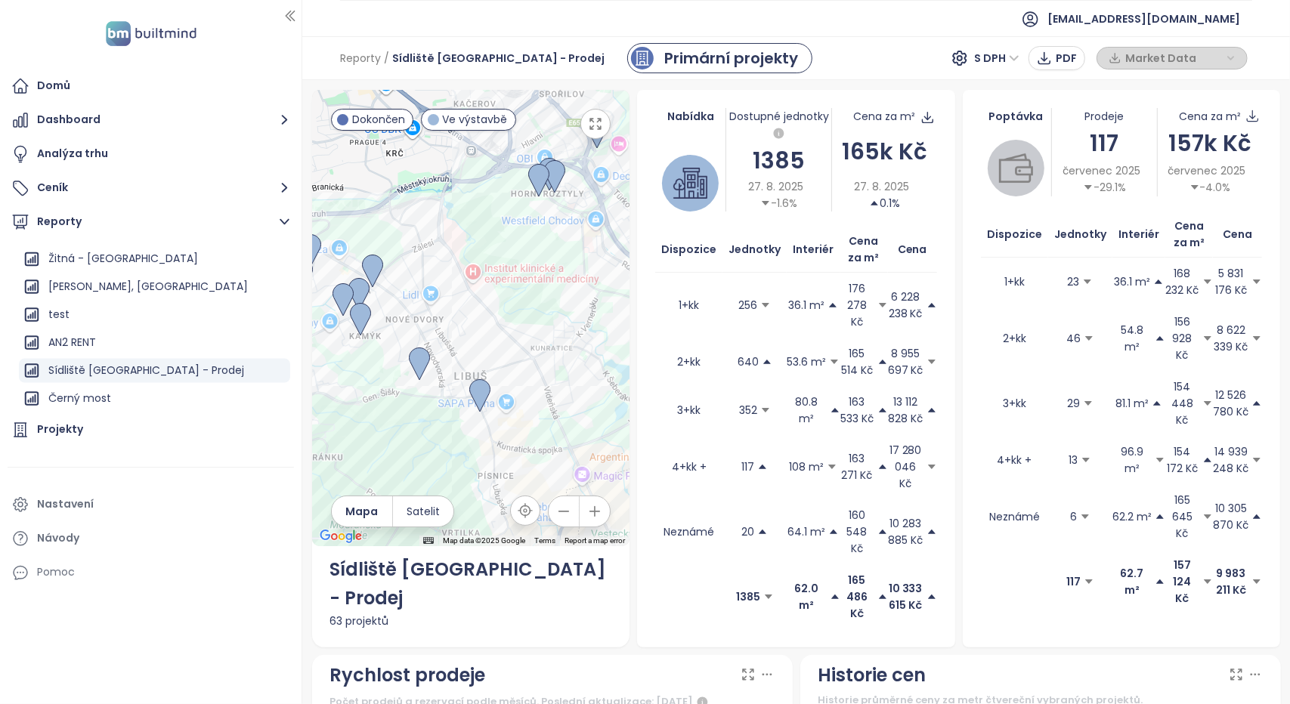
drag, startPoint x: 561, startPoint y: 243, endPoint x: 436, endPoint y: 367, distance: 175.8
click at [436, 367] on div at bounding box center [471, 318] width 318 height 457
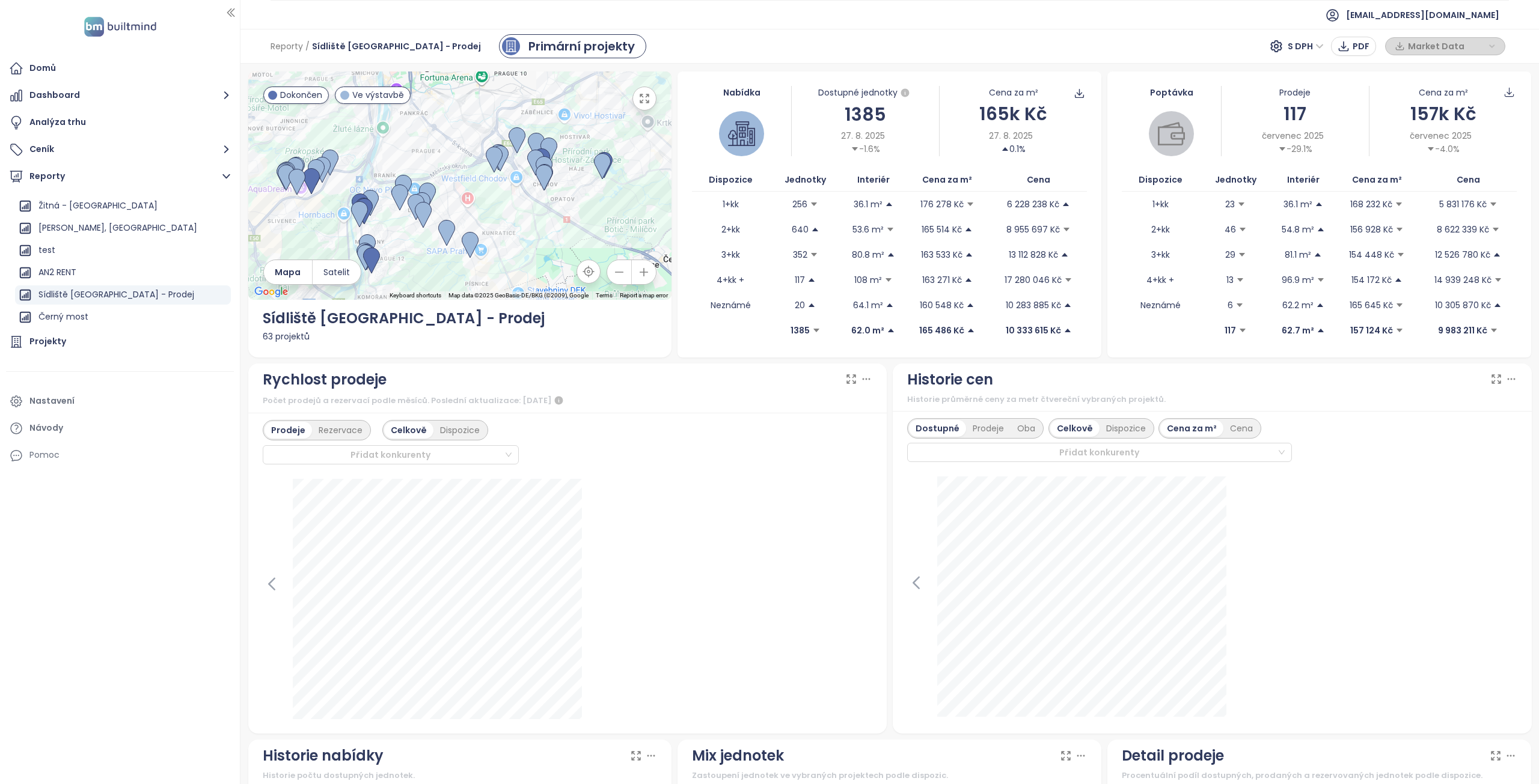
scroll to position [1355, 0]
